Goal: Transaction & Acquisition: Purchase product/service

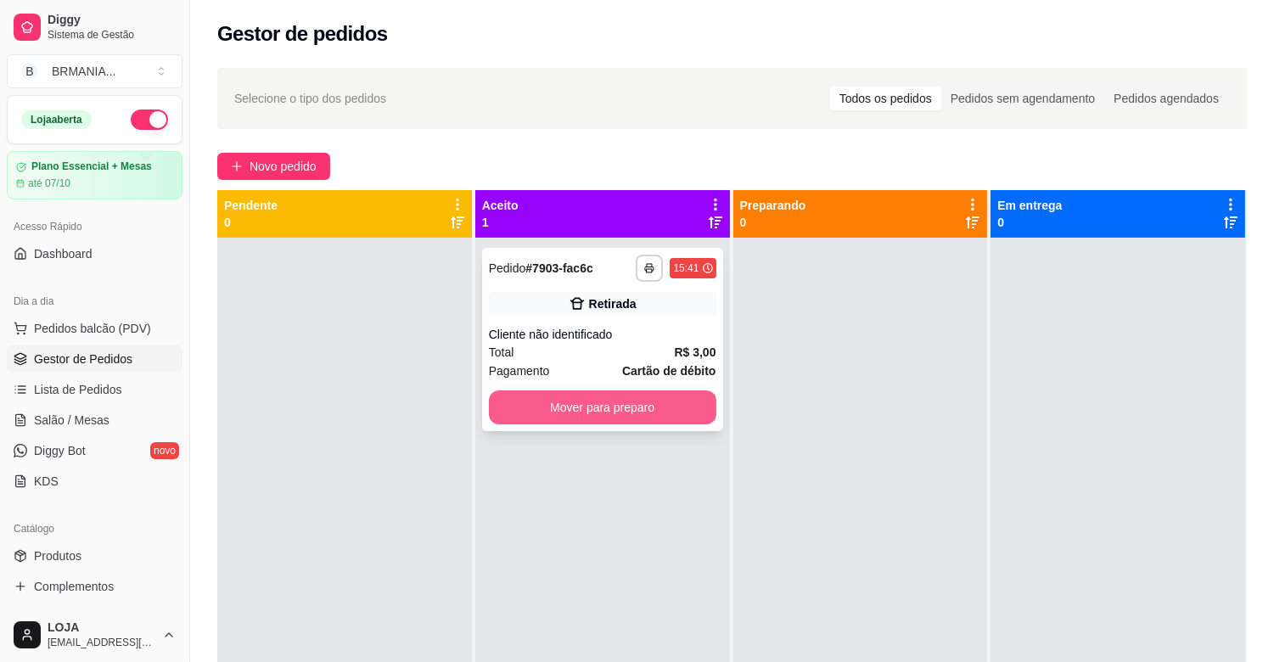
click at [592, 401] on button "Mover para preparo" at bounding box center [602, 407] width 227 height 34
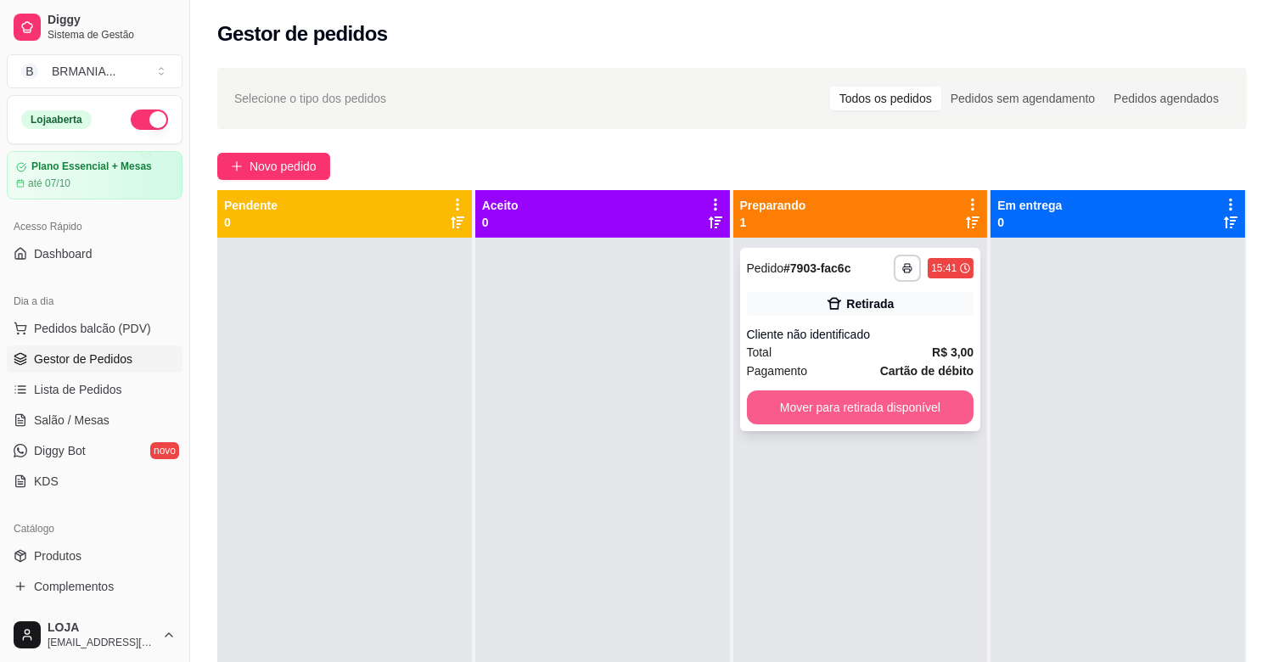
click at [860, 411] on button "Mover para retirada disponível" at bounding box center [860, 407] width 227 height 34
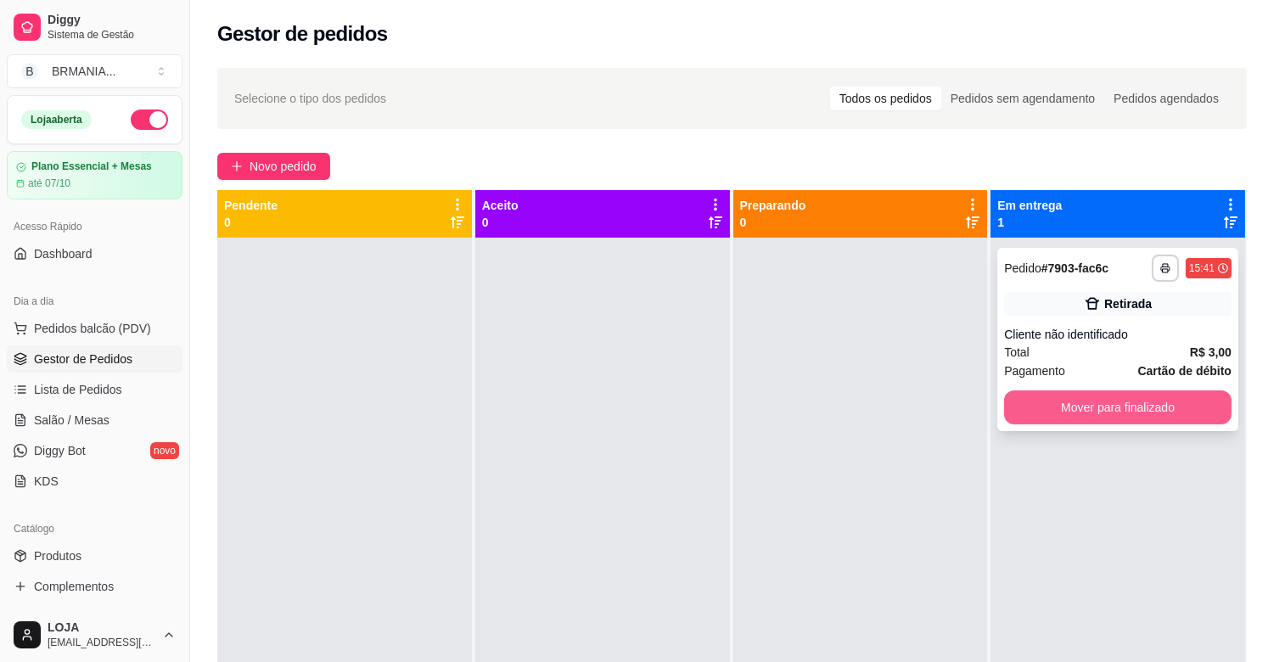
click at [1133, 418] on button "Mover para finalizado" at bounding box center [1117, 407] width 227 height 34
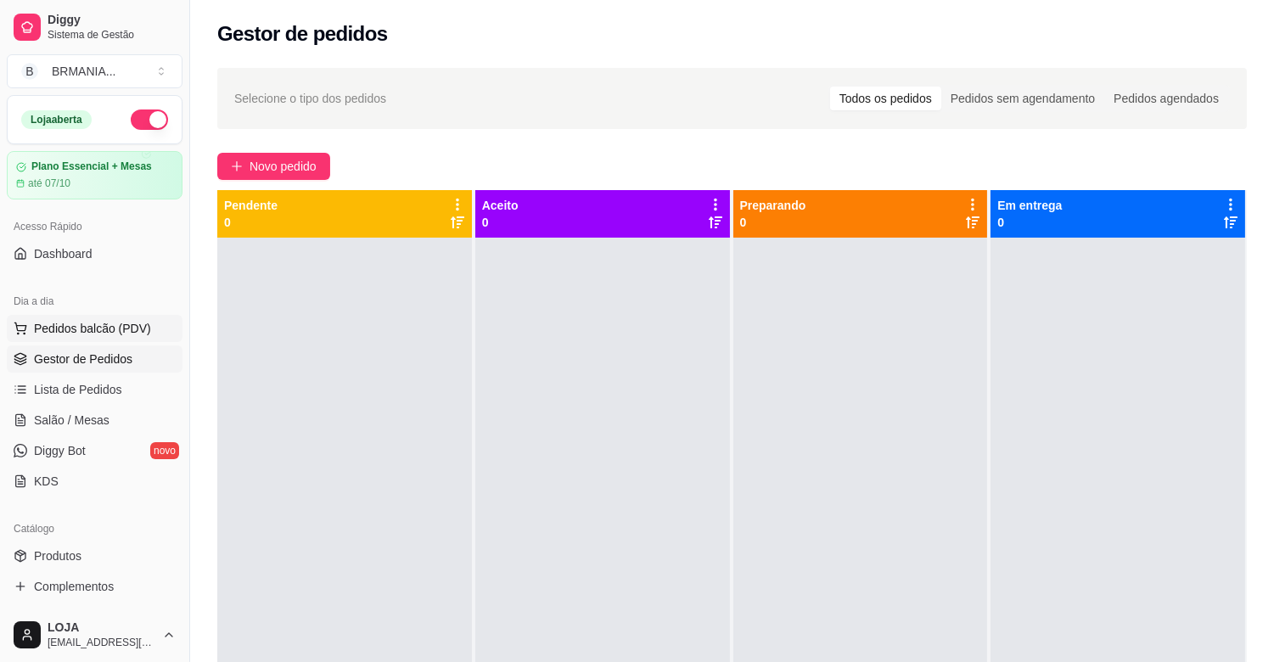
click at [154, 328] on button "Pedidos balcão (PDV)" at bounding box center [95, 328] width 176 height 27
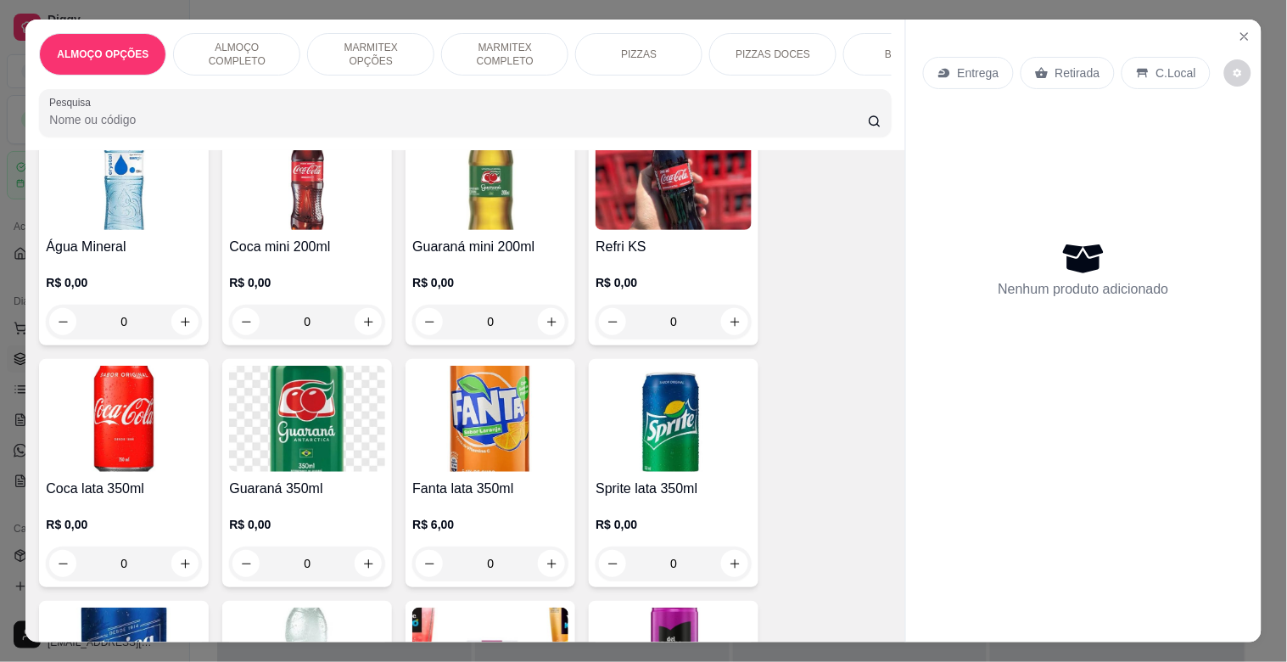
scroll to position [1802, 0]
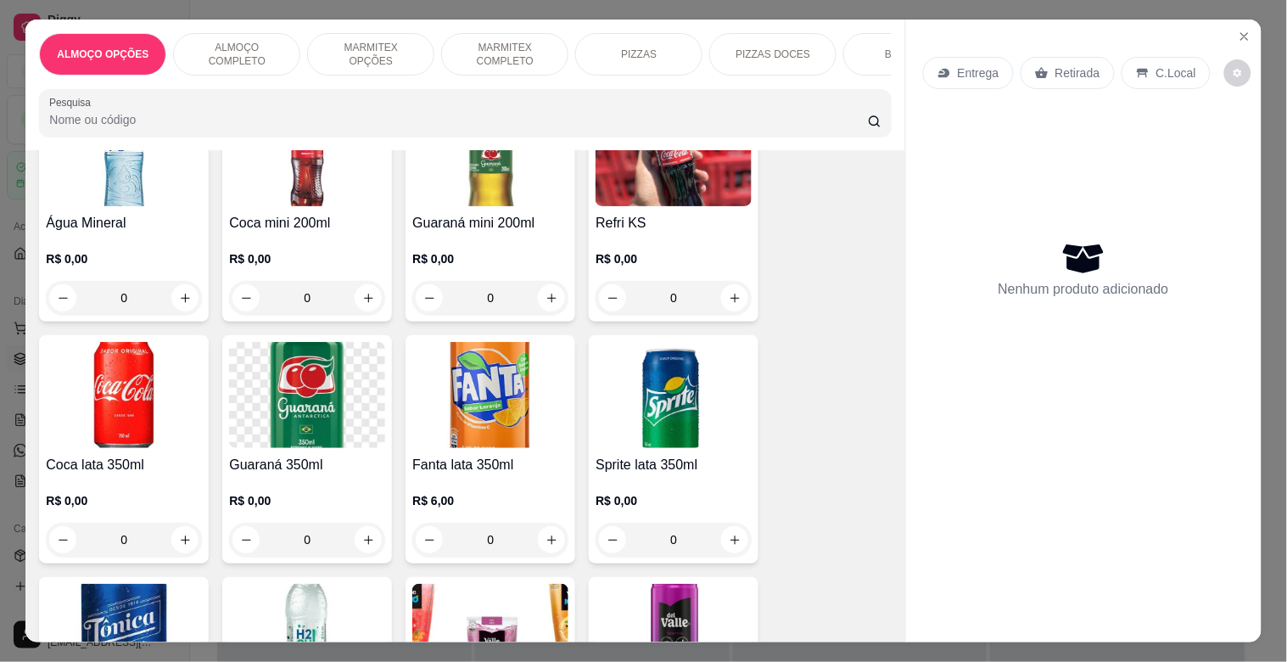
click at [290, 378] on img at bounding box center [307, 395] width 156 height 106
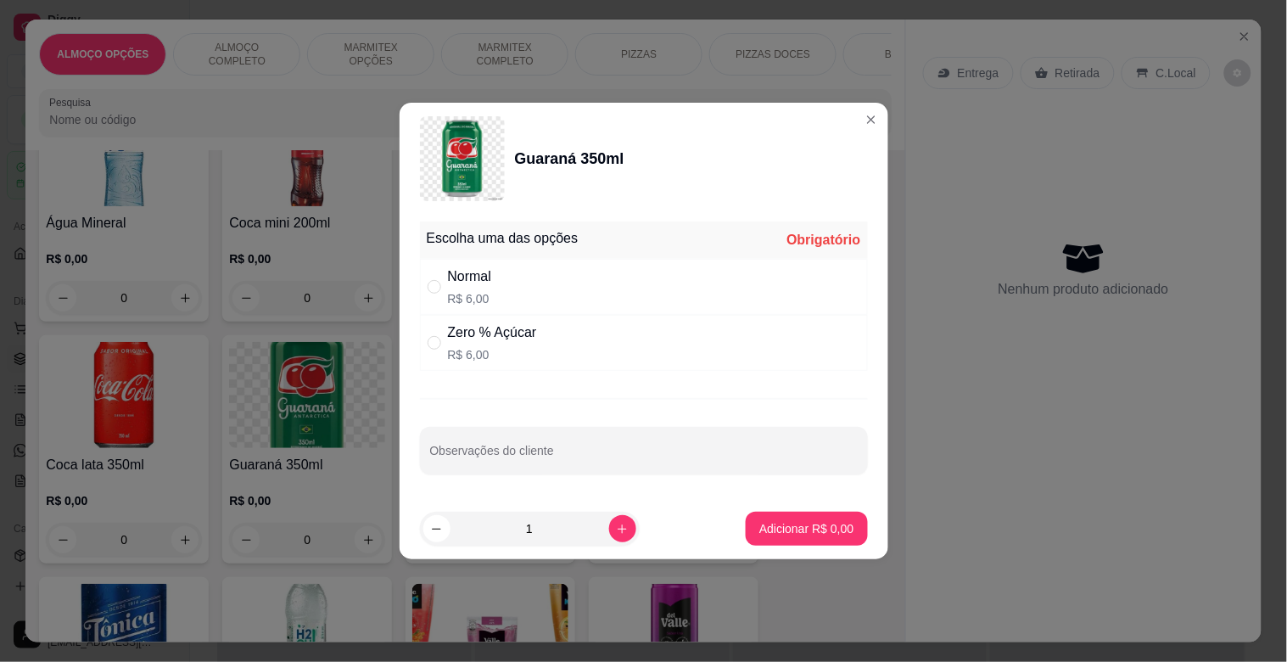
drag, startPoint x: 537, startPoint y: 285, endPoint x: 541, endPoint y: 308, distance: 23.3
click at [538, 285] on div "Normal R$ 6,00" at bounding box center [644, 287] width 448 height 56
radio input "true"
click at [798, 515] on button "Adicionar R$ 6,00" at bounding box center [806, 529] width 121 height 34
type input "1"
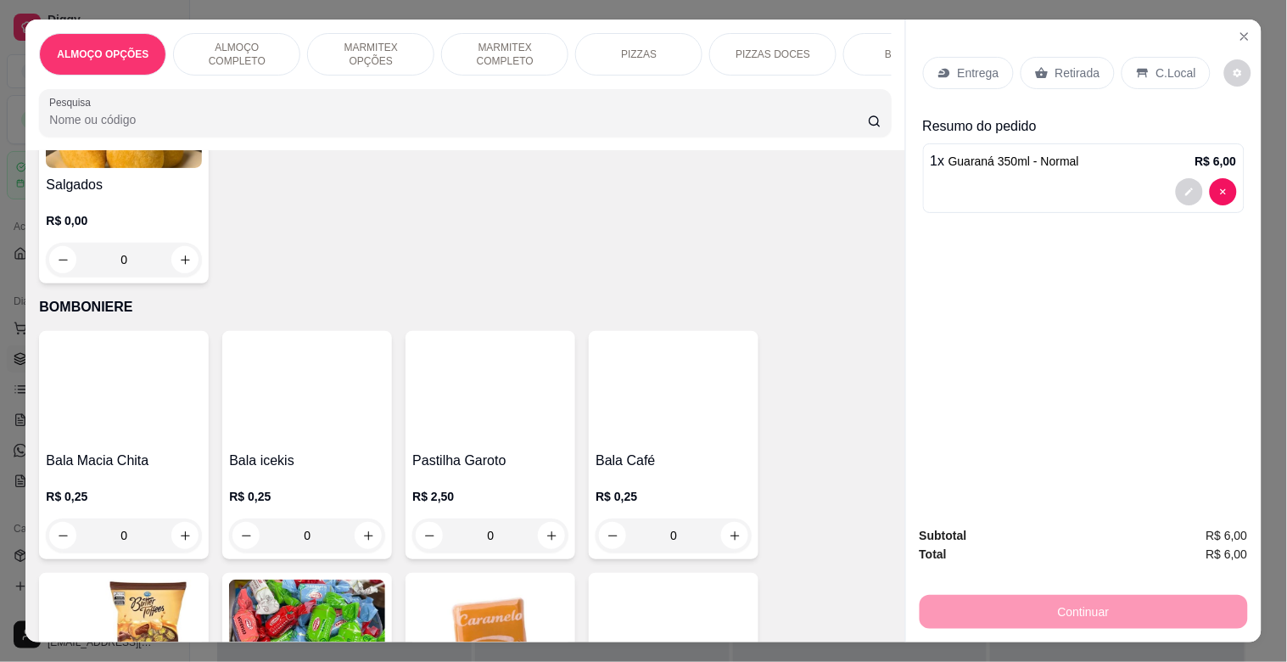
scroll to position [5214, 0]
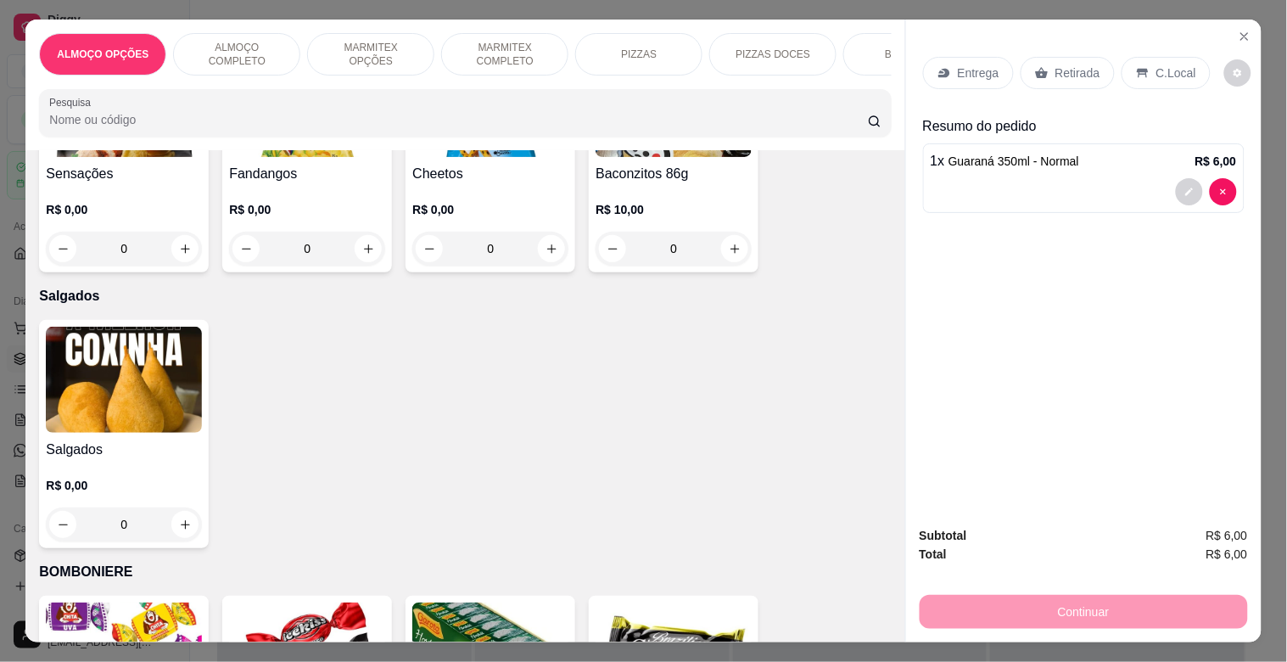
click at [129, 348] on img at bounding box center [124, 380] width 156 height 106
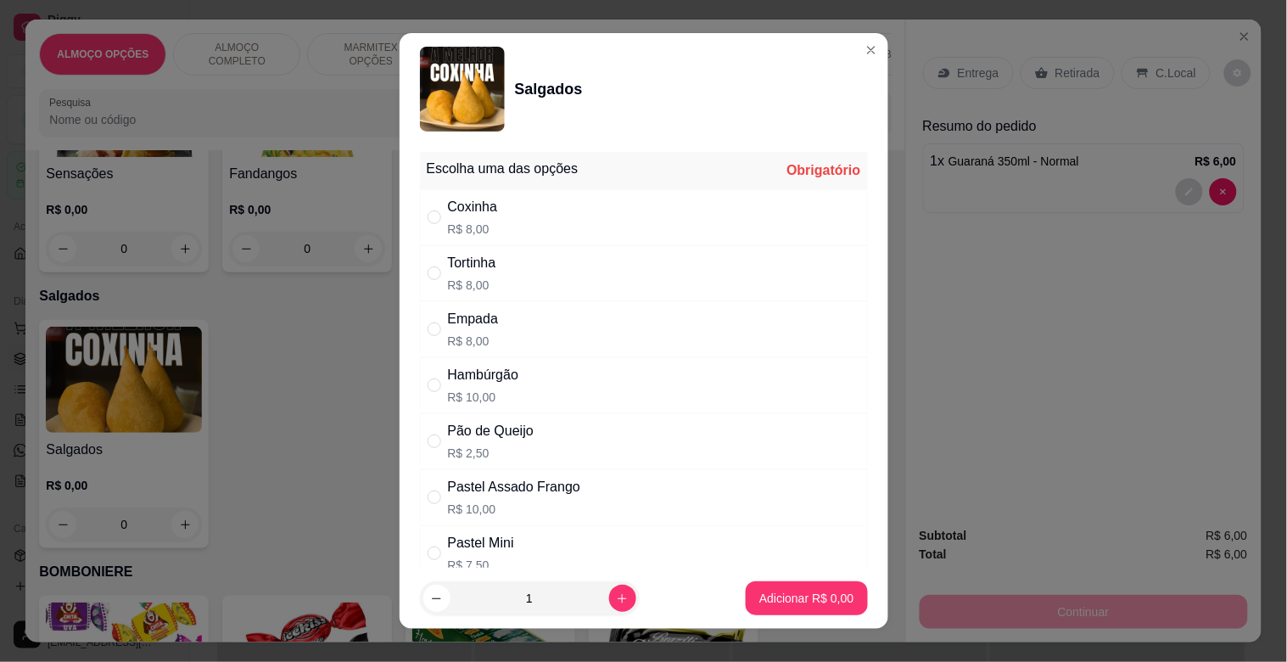
click at [470, 327] on div "Empada" at bounding box center [473, 319] width 51 height 20
radio input "true"
click at [834, 596] on button "Adicionar R$ 8,00" at bounding box center [806, 598] width 121 height 34
type input "1"
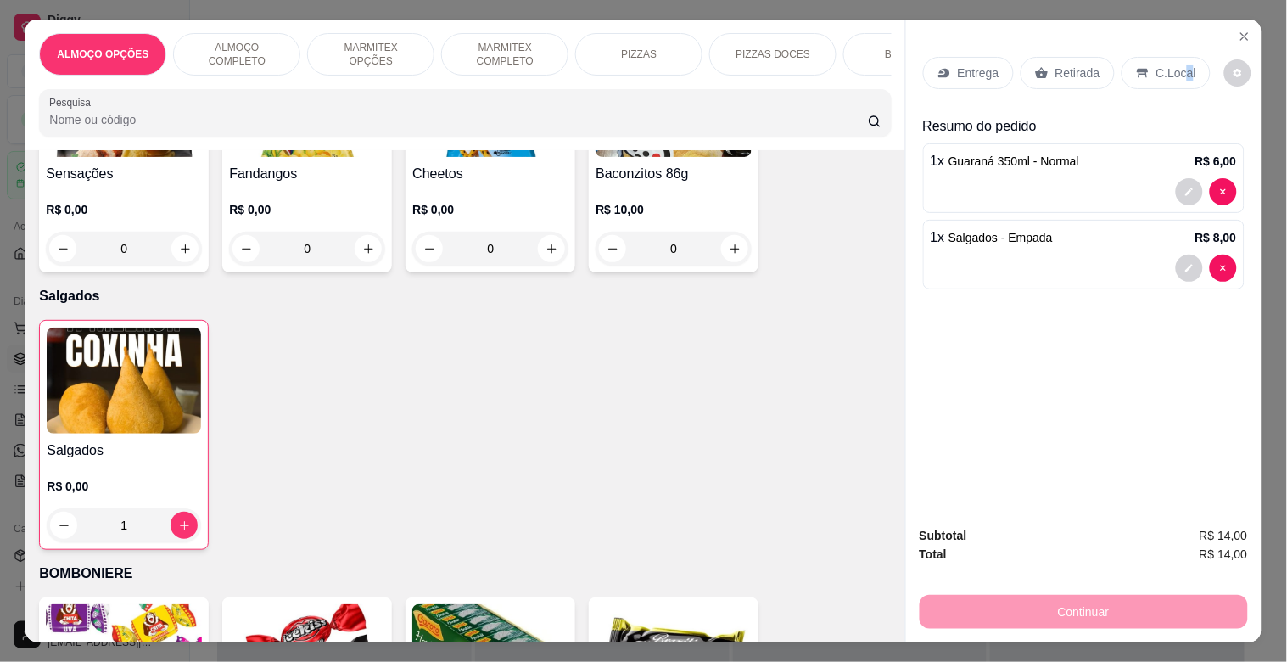
drag, startPoint x: 1174, startPoint y: 64, endPoint x: 1160, endPoint y: 88, distance: 28.5
click at [1174, 64] on p "C.Local" at bounding box center [1177, 72] width 40 height 17
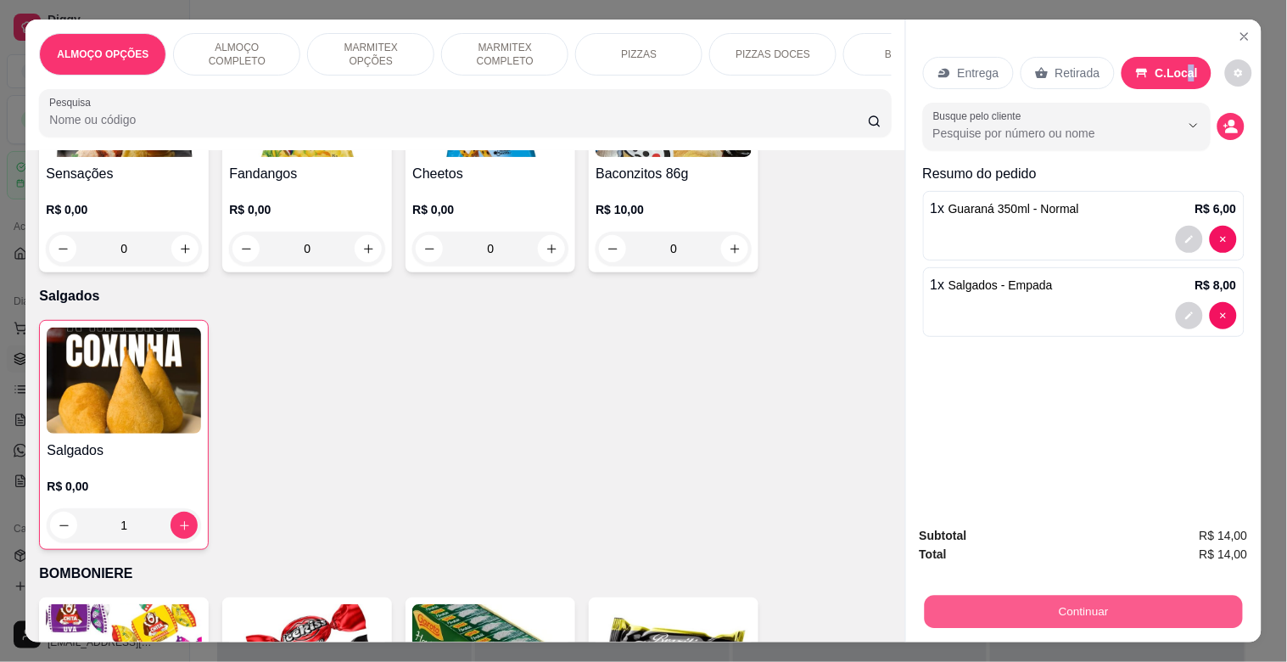
click at [1084, 600] on button "Continuar" at bounding box center [1083, 611] width 318 height 33
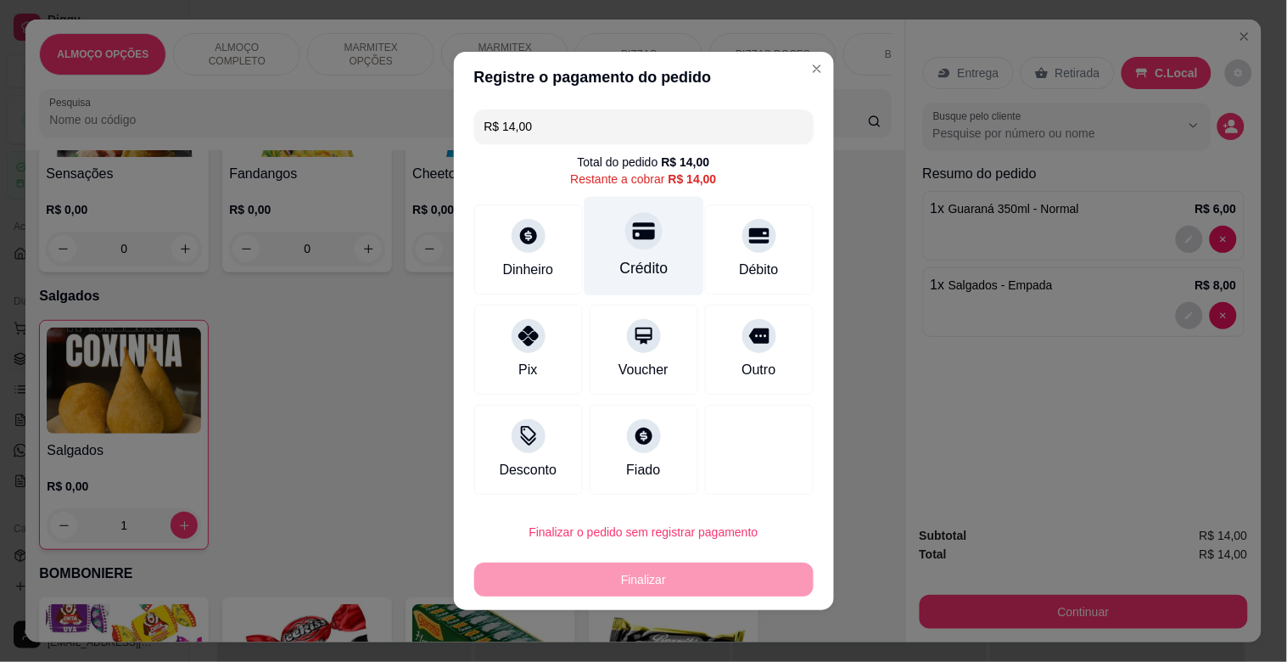
click at [648, 260] on div "Crédito" at bounding box center [643, 268] width 48 height 22
type input "R$ 0,00"
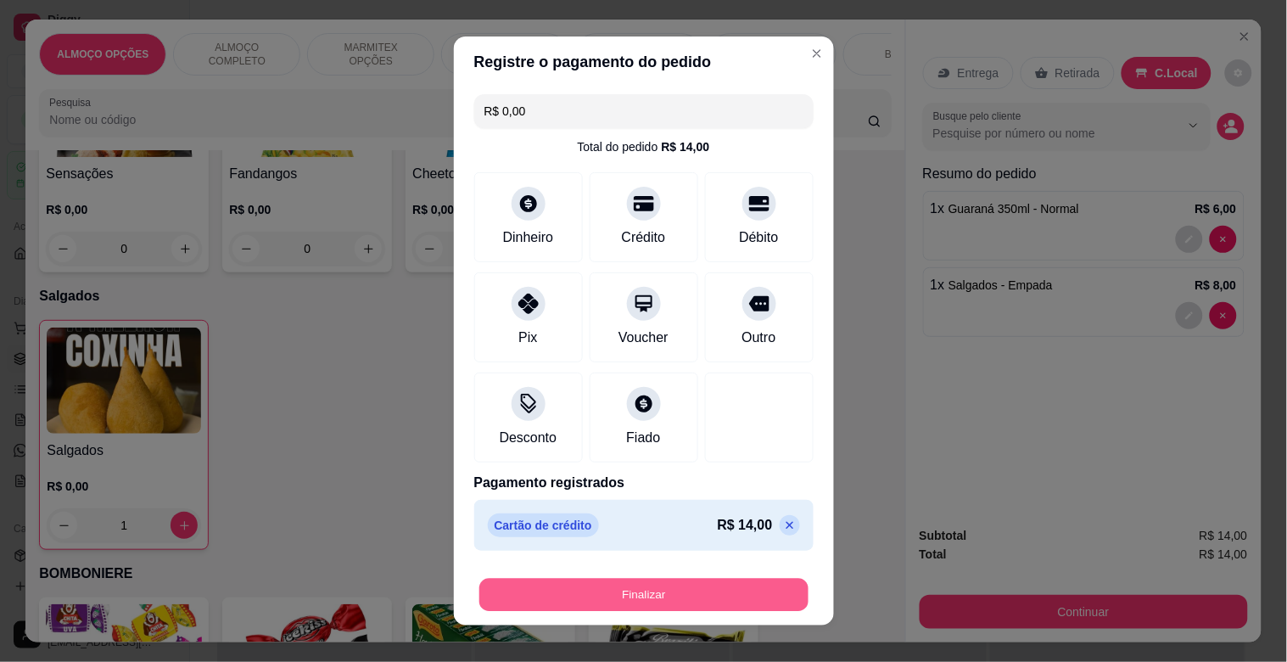
click at [656, 595] on button "Finalizar" at bounding box center [643, 595] width 329 height 33
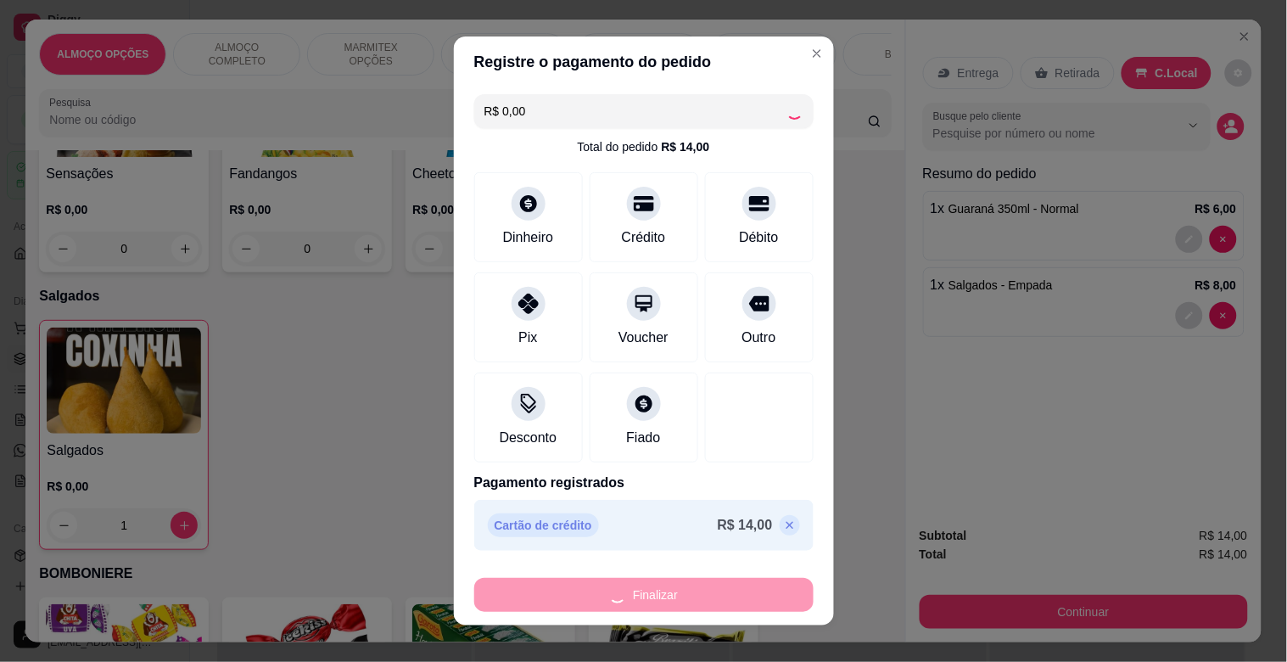
type input "0"
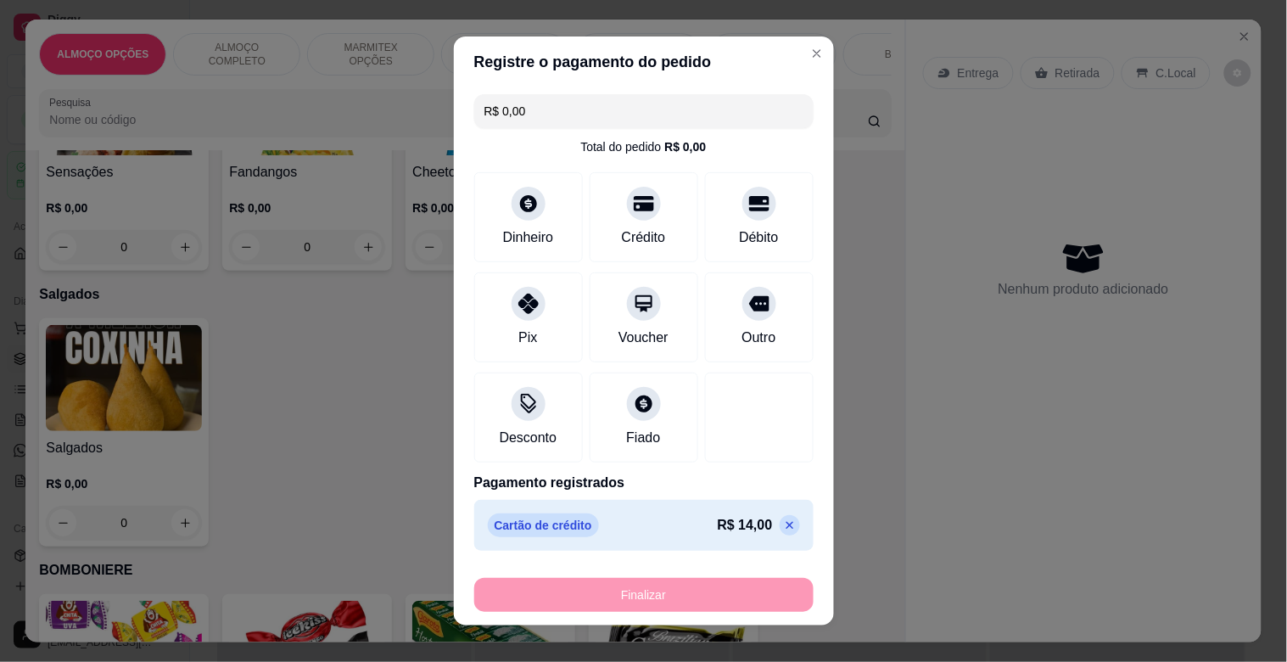
type input "-R$ 14,00"
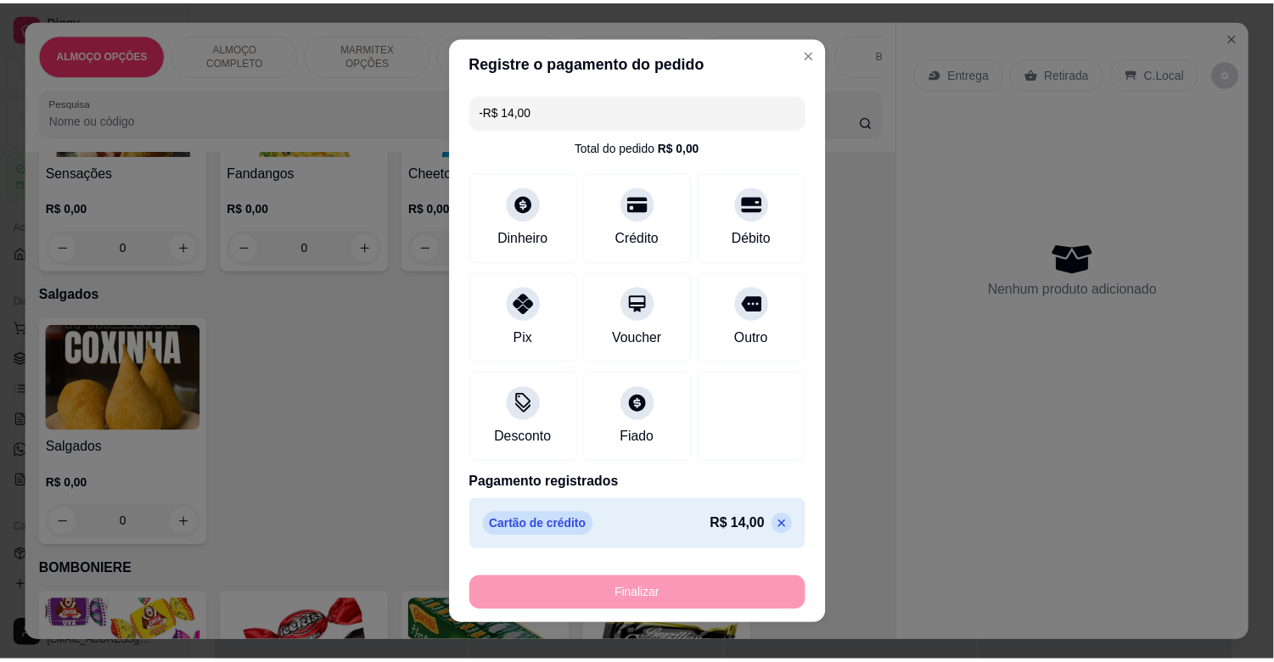
scroll to position [5212, 0]
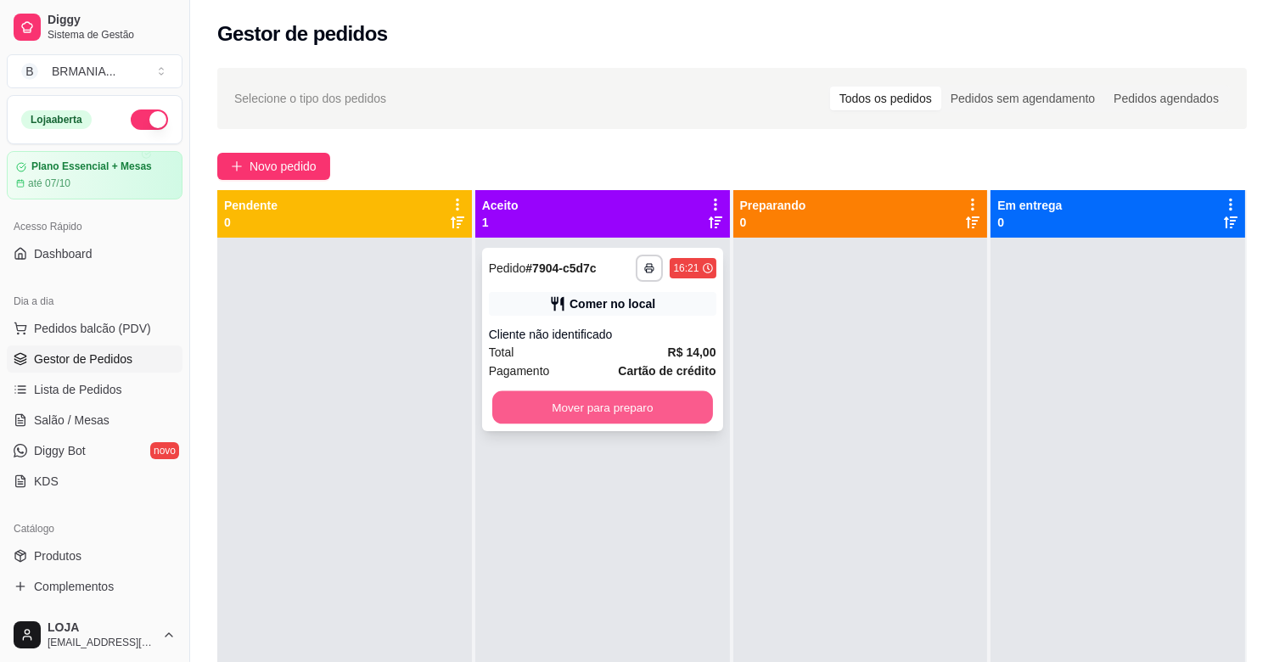
click at [631, 395] on button "Mover para preparo" at bounding box center [602, 407] width 221 height 33
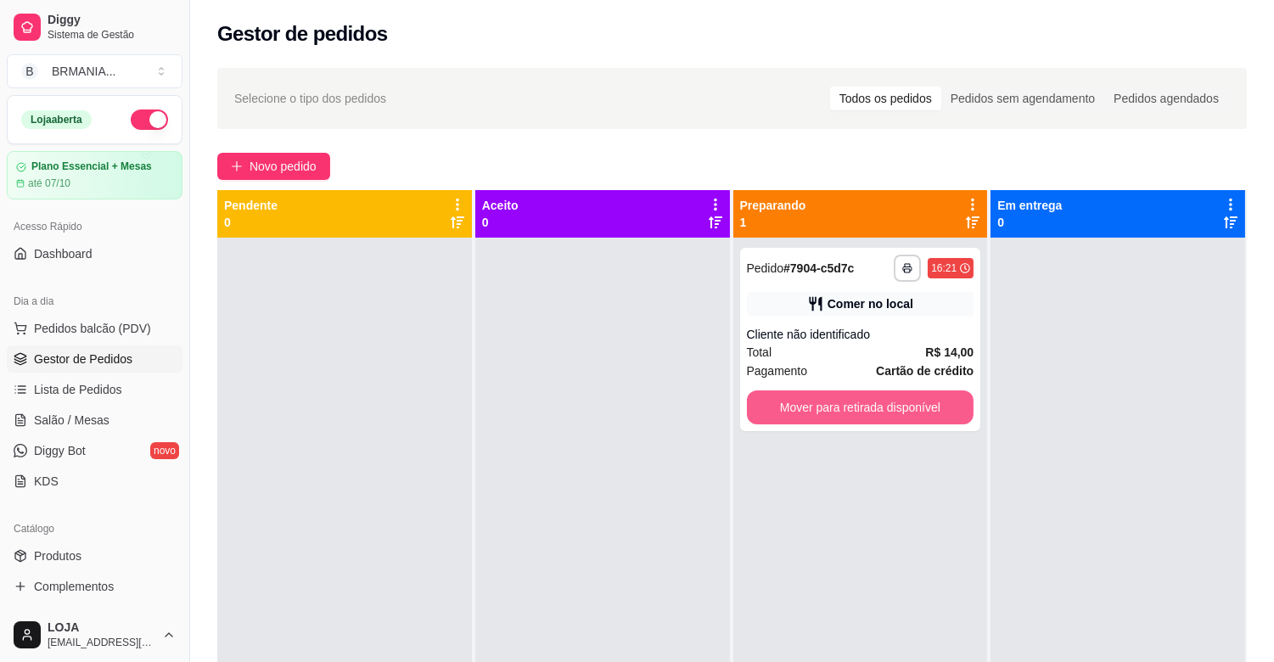
click at [852, 400] on button "Mover para retirada disponível" at bounding box center [860, 407] width 227 height 34
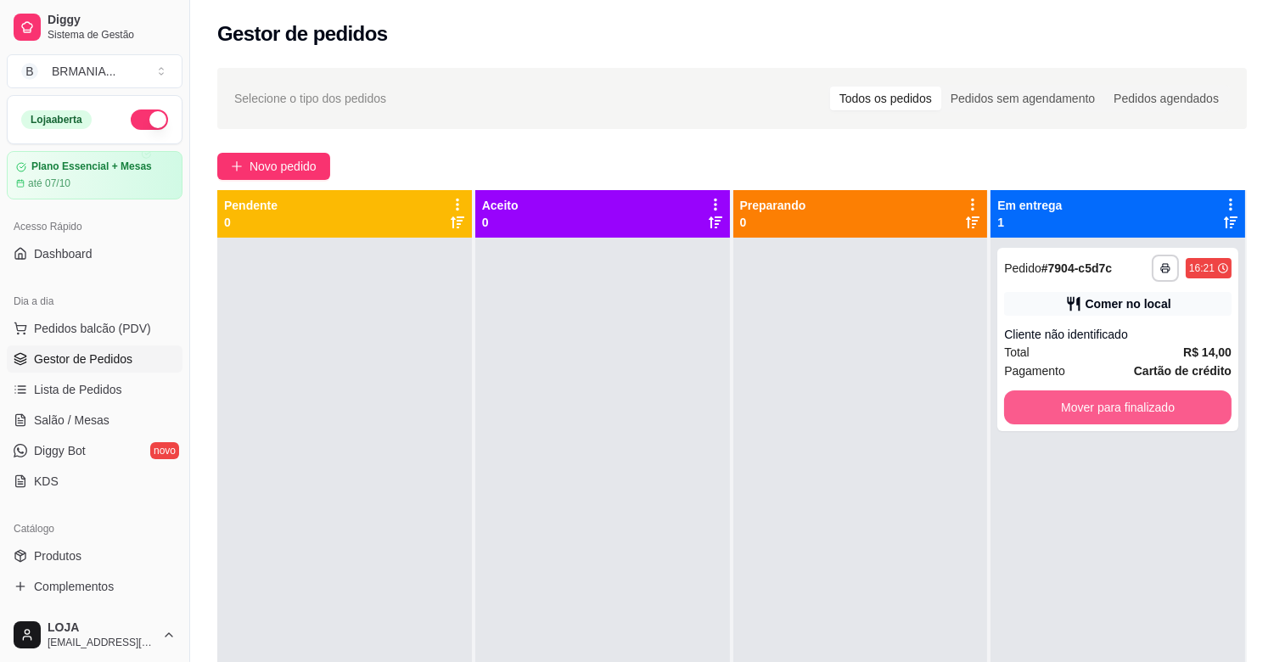
click at [1061, 401] on button "Mover para finalizado" at bounding box center [1117, 407] width 227 height 34
